Goal: Task Accomplishment & Management: Complete application form

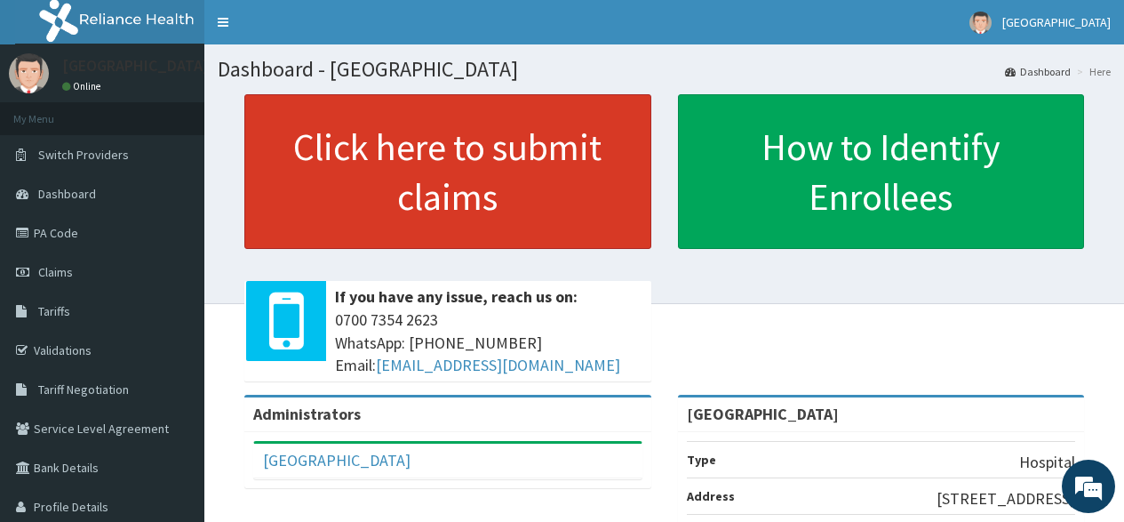
click at [467, 156] on link "Click here to submit claims" at bounding box center [447, 171] width 407 height 155
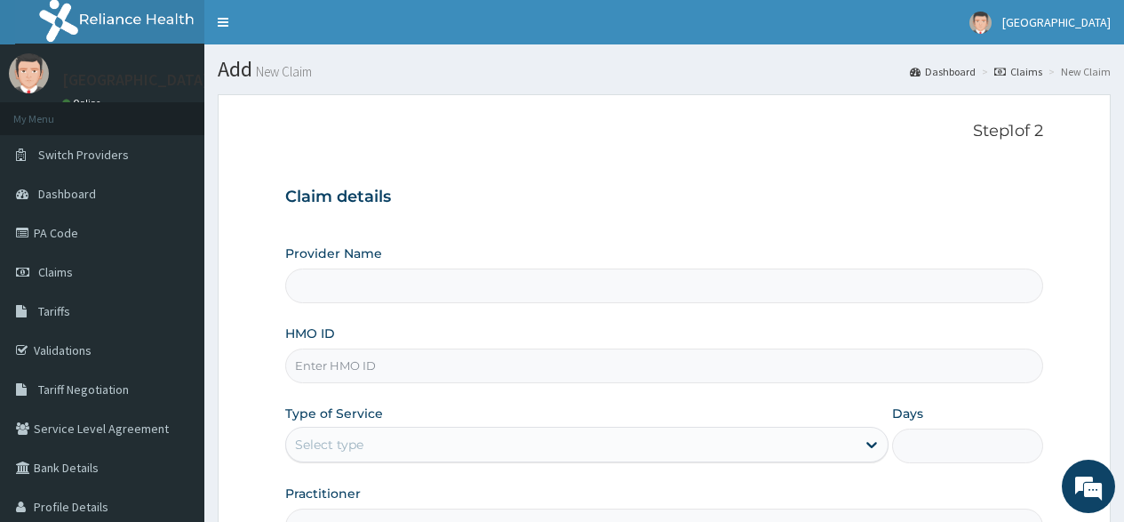
type input "[GEOGRAPHIC_DATA]"
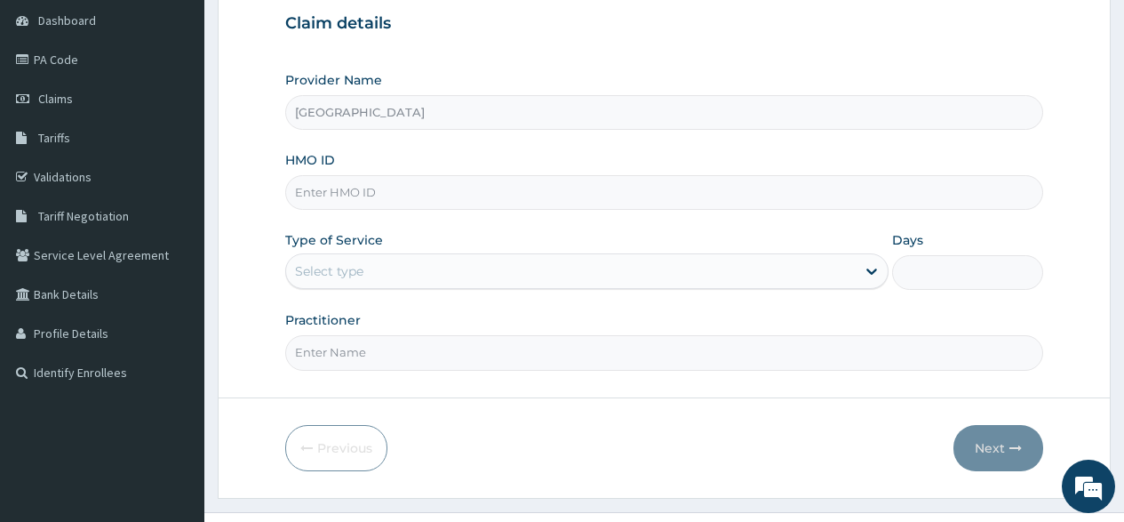
scroll to position [209, 0]
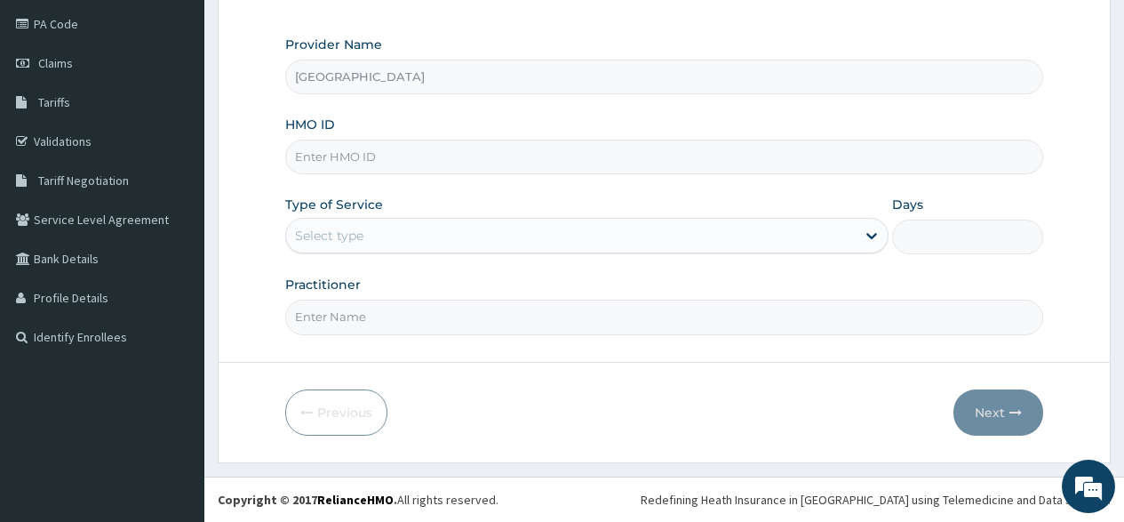
click at [555, 159] on input "HMO ID" at bounding box center [664, 157] width 758 height 35
type input "BKS/10035/A"
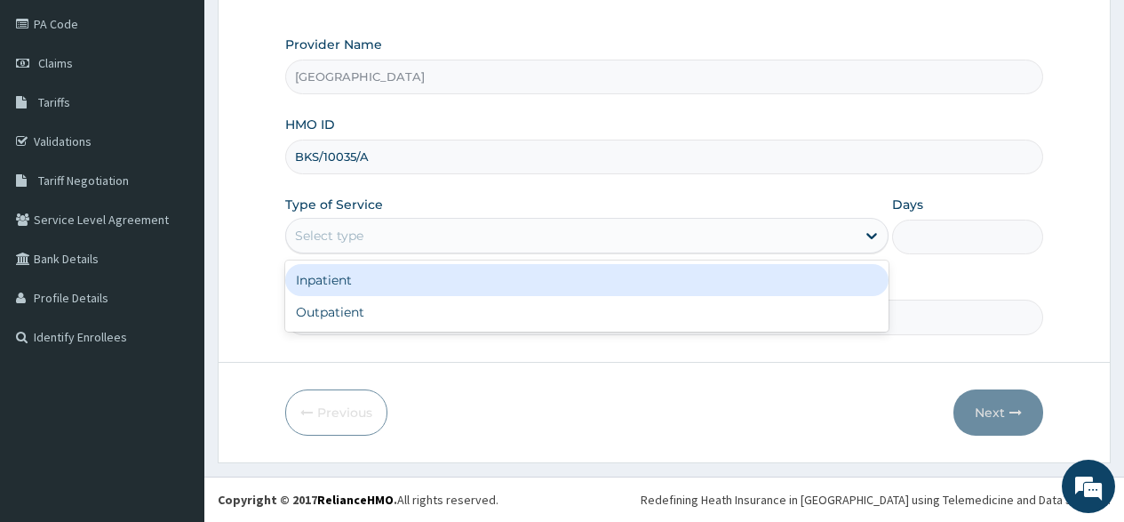
click at [476, 244] on div "Select type" at bounding box center [571, 235] width 570 height 28
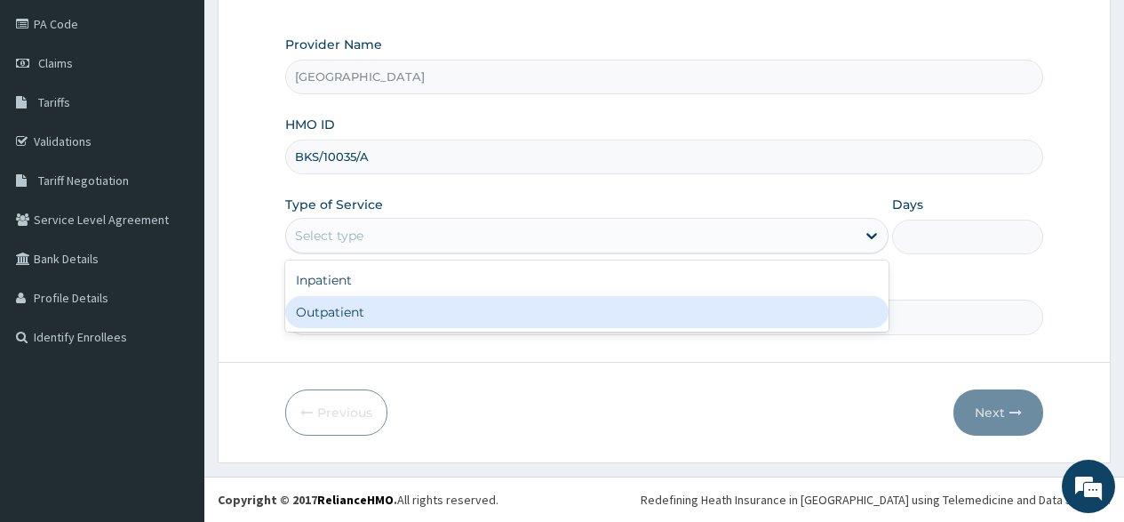
click at [491, 316] on div "Outpatient" at bounding box center [587, 312] width 604 height 32
type input "1"
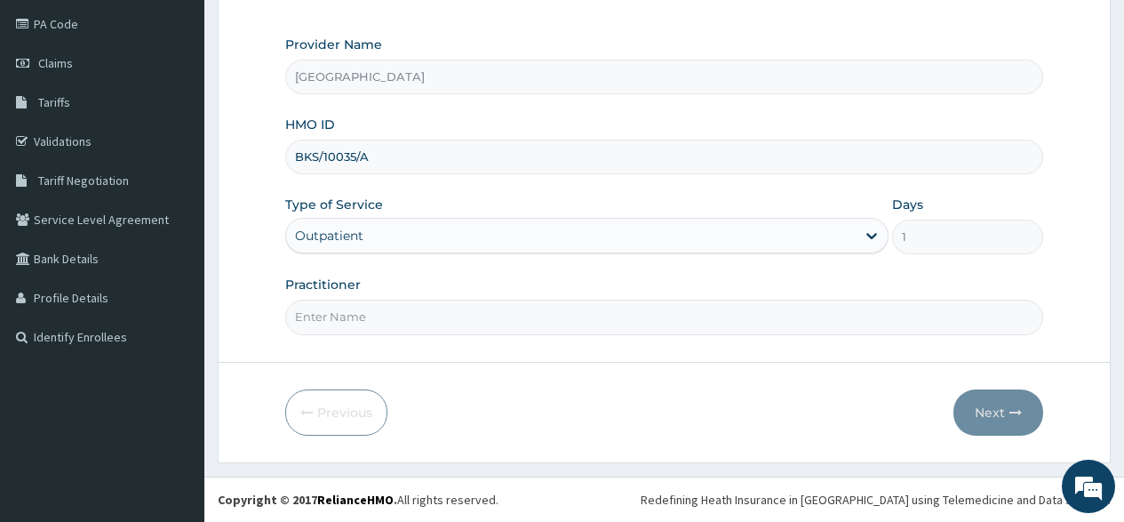
click at [494, 320] on input "Practitioner" at bounding box center [664, 317] width 758 height 35
type input "[PERSON_NAME]"
click at [996, 408] on button "Next" at bounding box center [999, 412] width 90 height 46
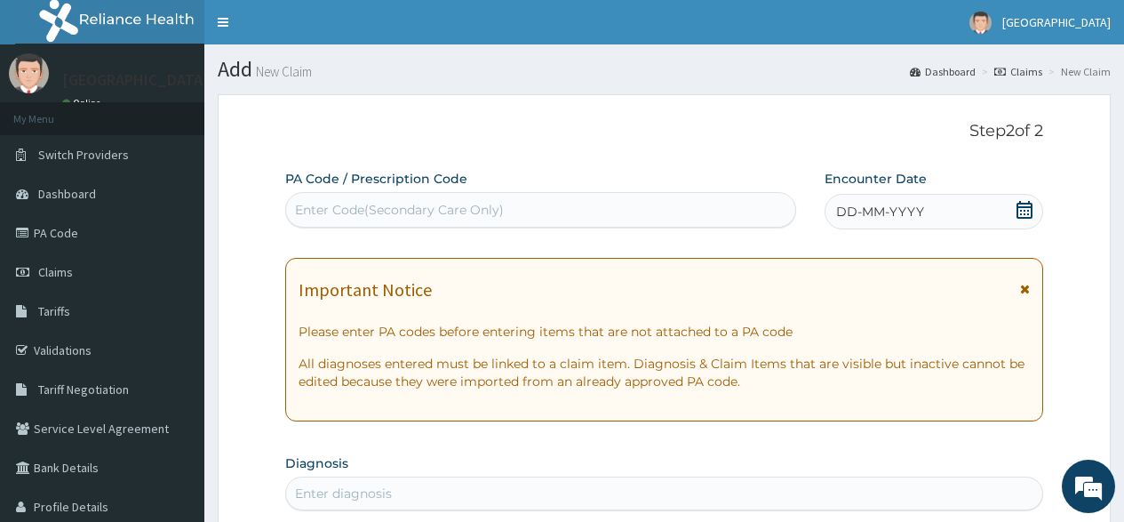
click at [1022, 204] on icon at bounding box center [1025, 210] width 16 height 18
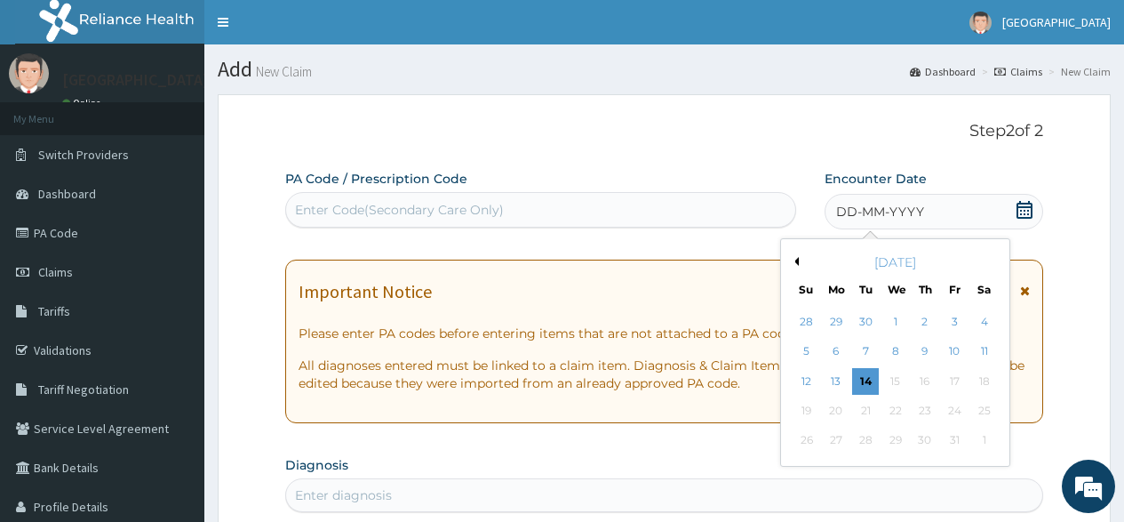
click at [797, 260] on button "Previous Month" at bounding box center [794, 261] width 9 height 9
click at [952, 380] on div "19" at bounding box center [954, 381] width 27 height 27
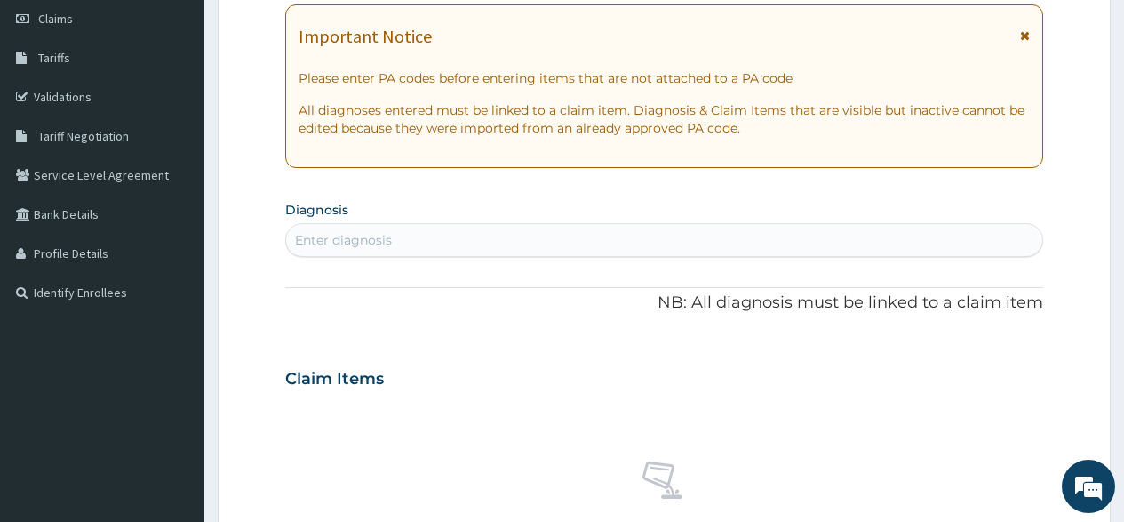
scroll to position [284, 0]
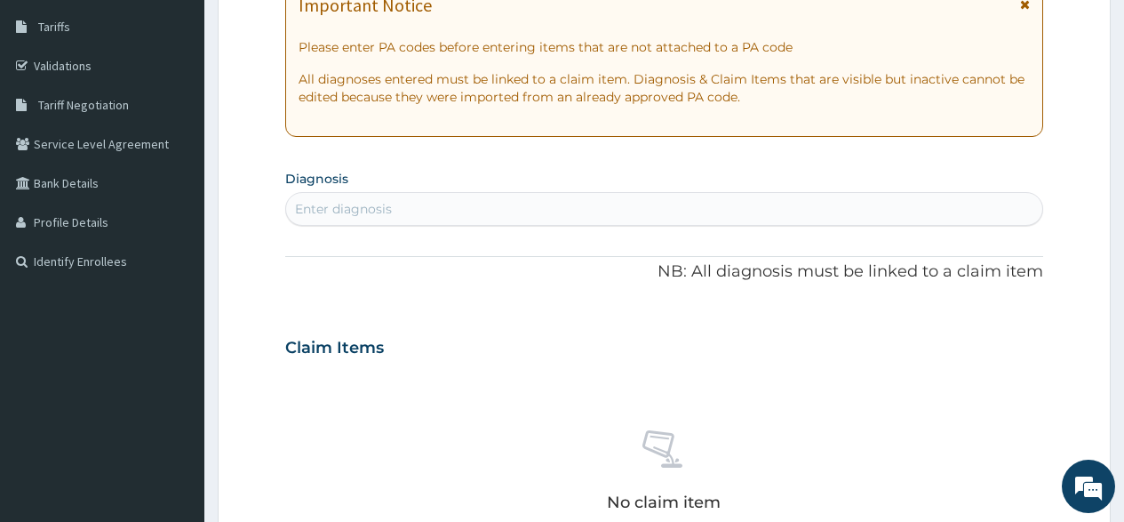
click at [470, 207] on div "Enter diagnosis" at bounding box center [664, 209] width 756 height 28
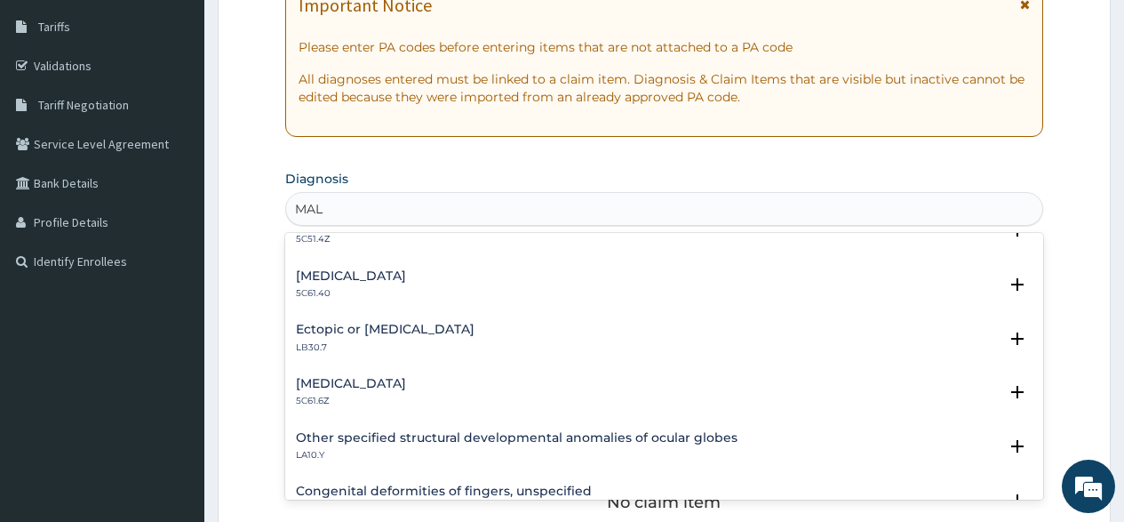
scroll to position [341, 0]
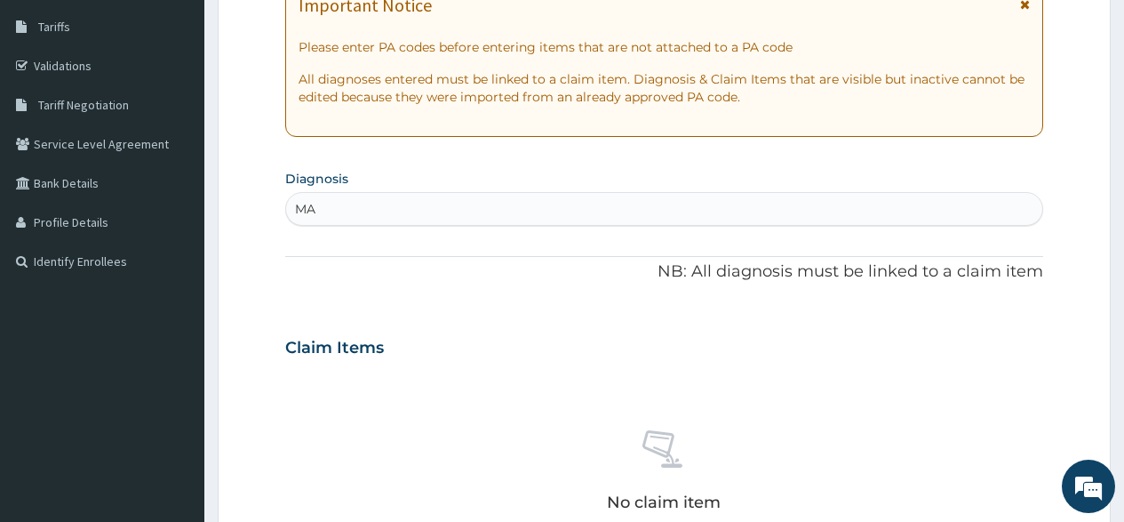
type input "M"
type input "P"
type input "M"
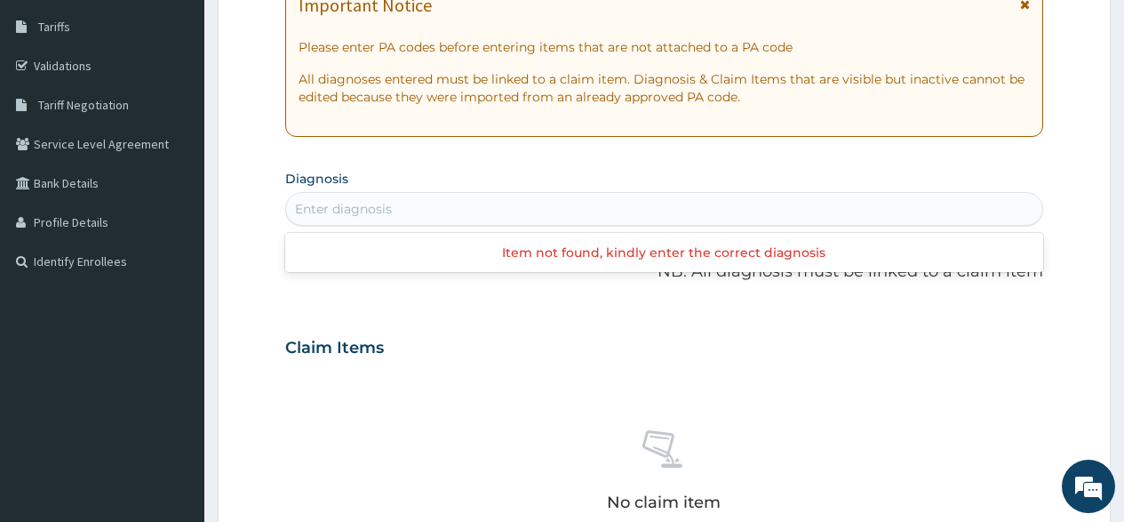
scroll to position [0, 0]
